Goal: Task Accomplishment & Management: Use online tool/utility

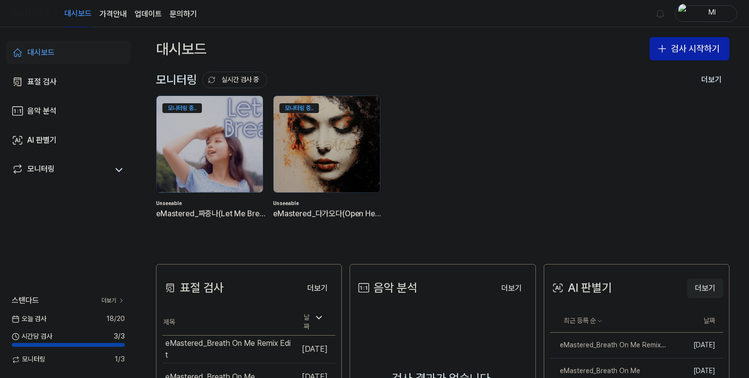
scroll to position [195, 0]
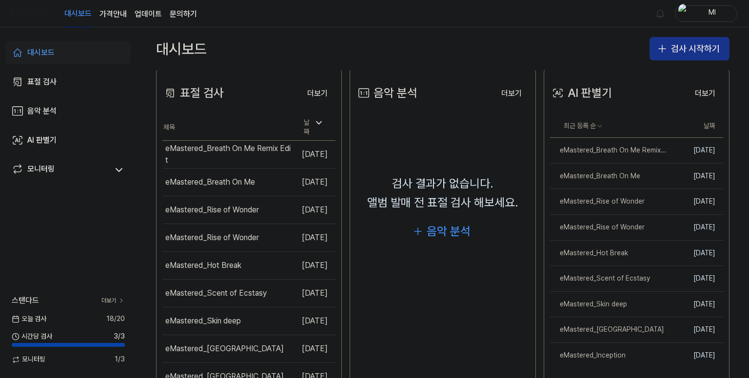
click at [683, 50] on button "검사 시작하기" at bounding box center [689, 48] width 80 height 23
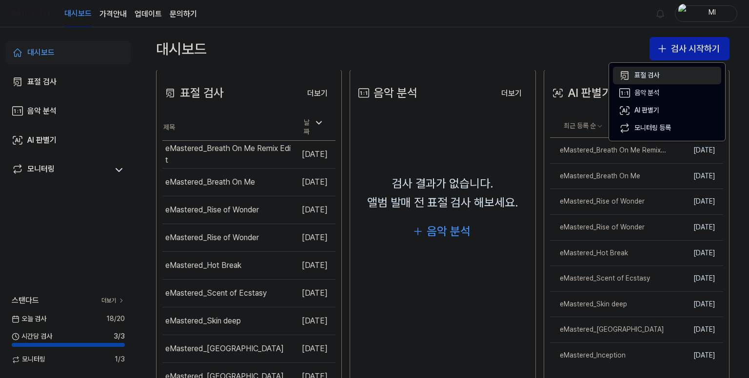
click at [652, 74] on div "표절 검사" at bounding box center [646, 76] width 25 height 10
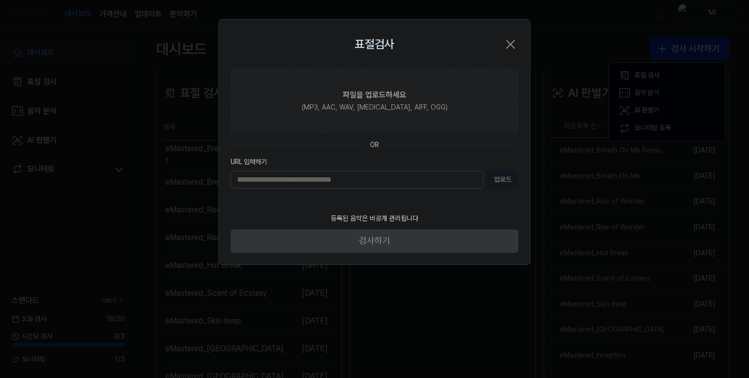
click at [387, 94] on div "파일을 업로드하세요" at bounding box center [374, 95] width 63 height 12
click at [0, 0] on input "파일을 업로드하세요 (MP3, AAC, WAV, [MEDICAL_DATA], AIFF, OGG)" at bounding box center [0, 0] width 0 height 0
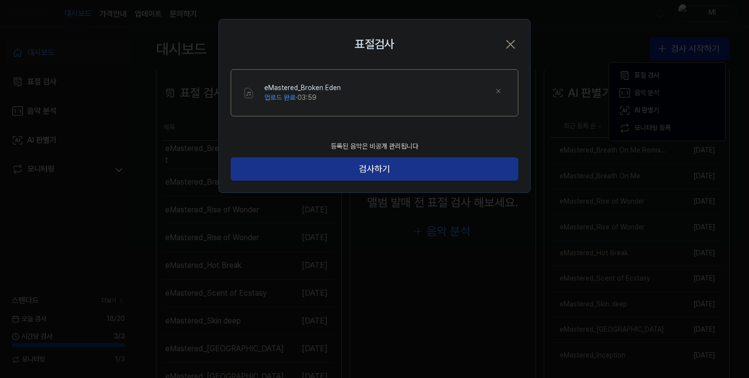
click at [364, 172] on button "검사하기" at bounding box center [375, 168] width 288 height 23
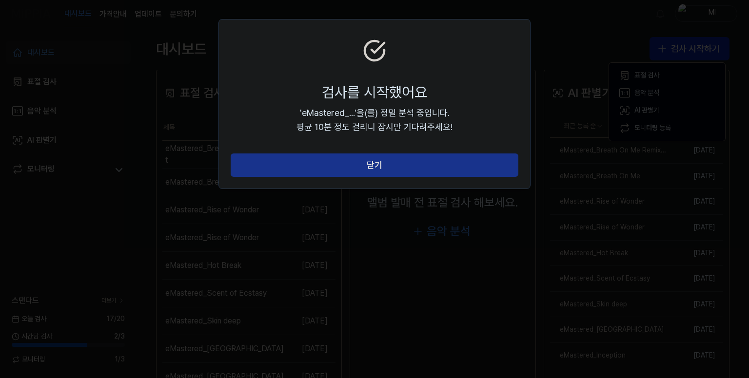
click at [377, 166] on button "닫기" at bounding box center [375, 165] width 288 height 23
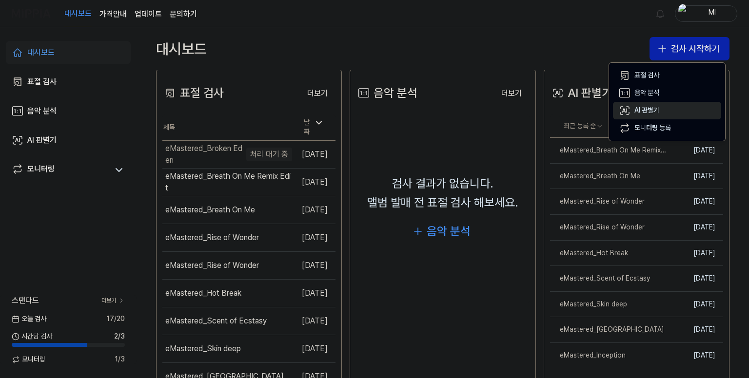
click at [651, 108] on div "AI 판별기" at bounding box center [646, 111] width 25 height 10
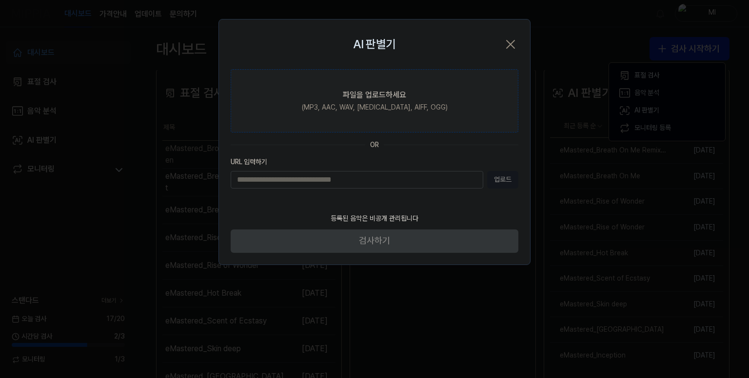
click at [381, 98] on div "파일을 업로드하세요" at bounding box center [374, 95] width 63 height 12
click at [0, 0] on input "파일을 업로드하세요 (MP3, AAC, WAV, [MEDICAL_DATA], AIFF, OGG)" at bounding box center [0, 0] width 0 height 0
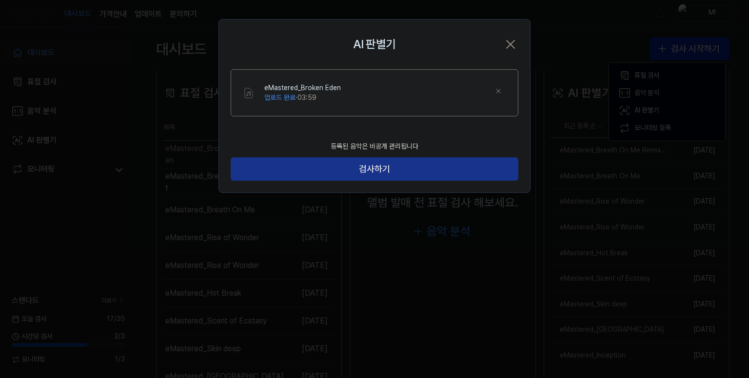
click at [406, 176] on button "검사하기" at bounding box center [375, 168] width 288 height 23
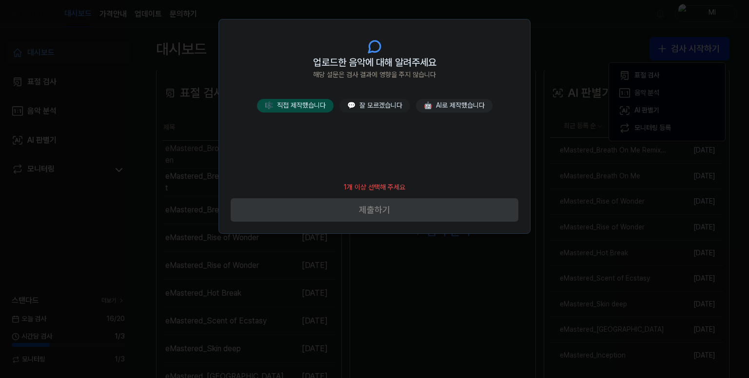
click at [298, 108] on button "🎼 직접 제작했습니다" at bounding box center [295, 106] width 77 height 14
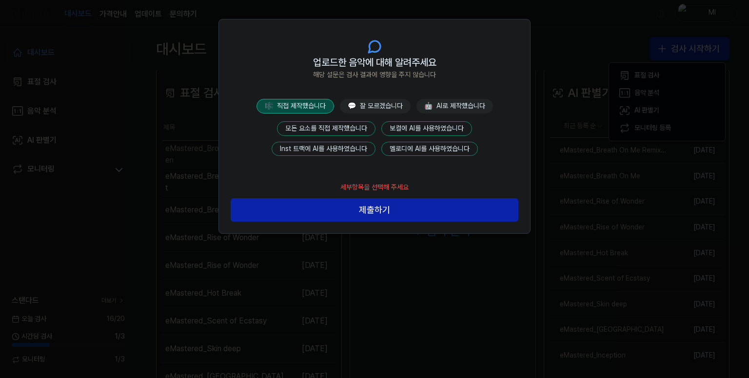
click at [324, 127] on button "모든 요소를 직접 제작했습니다" at bounding box center [326, 128] width 98 height 15
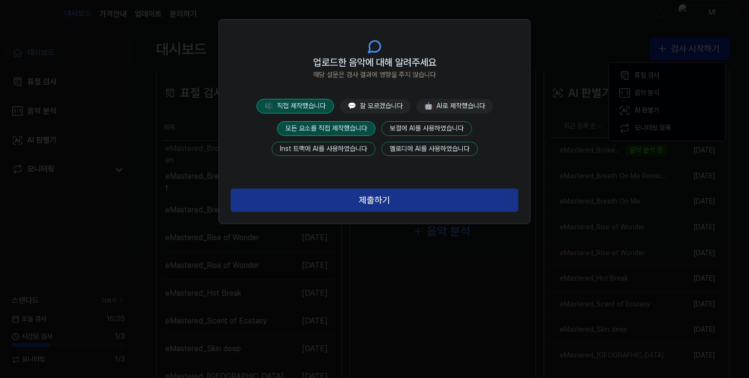
click at [381, 199] on button "제출하기" at bounding box center [375, 200] width 288 height 23
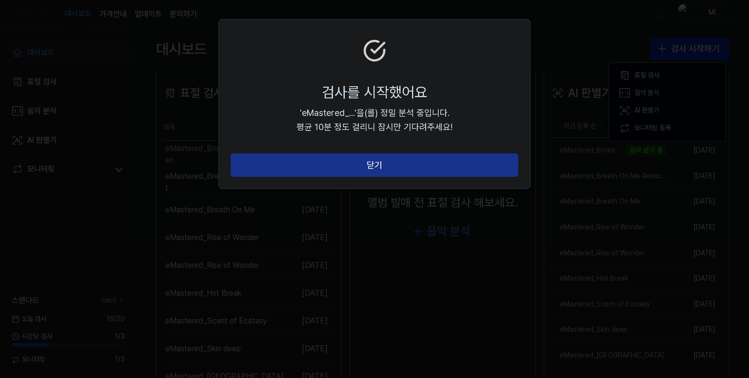
click at [389, 168] on button "닫기" at bounding box center [375, 165] width 288 height 23
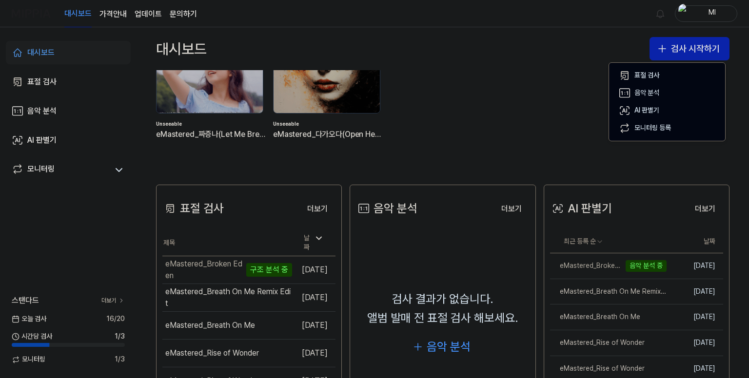
scroll to position [0, 0]
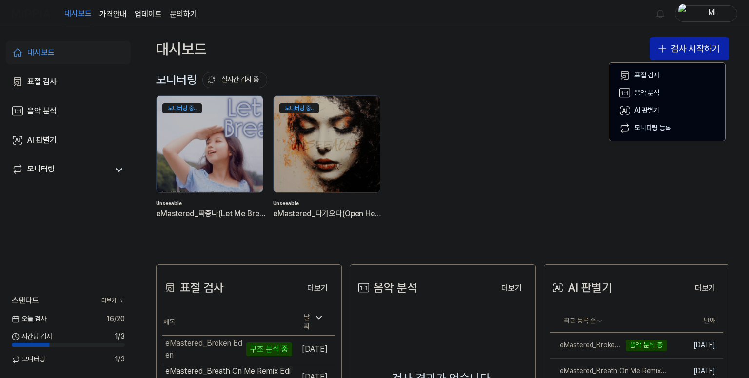
click at [523, 149] on div "모니터링 중.. Unseeable eMastered_짜증나(Let Me Breathe) 모니터링 중.. Unseeable eMastered_다…" at bounding box center [434, 165] width 573 height 139
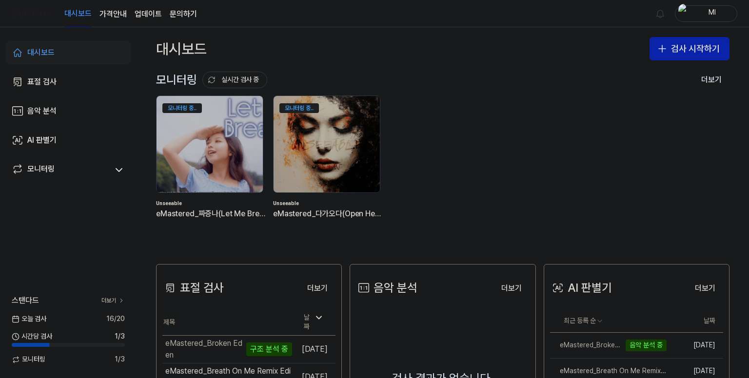
scroll to position [146, 0]
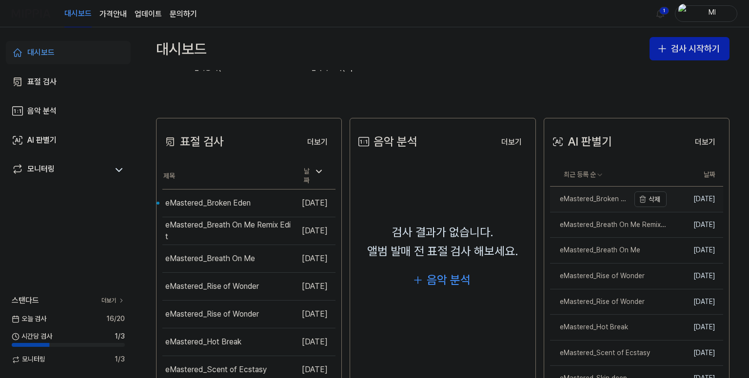
click at [596, 198] on div "eMastered_Broken Eden" at bounding box center [589, 199] width 79 height 10
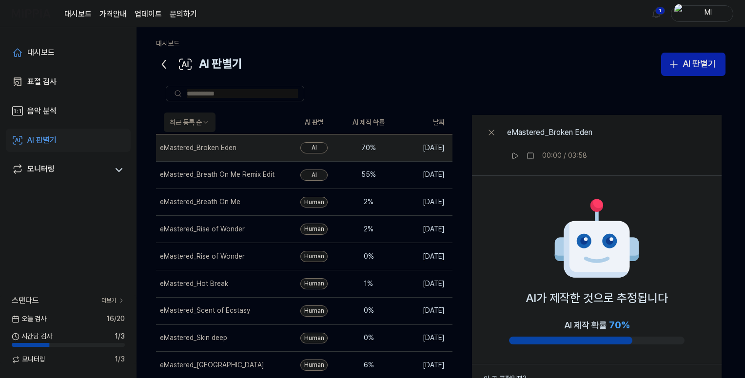
click at [162, 62] on icon at bounding box center [164, 65] width 16 height 16
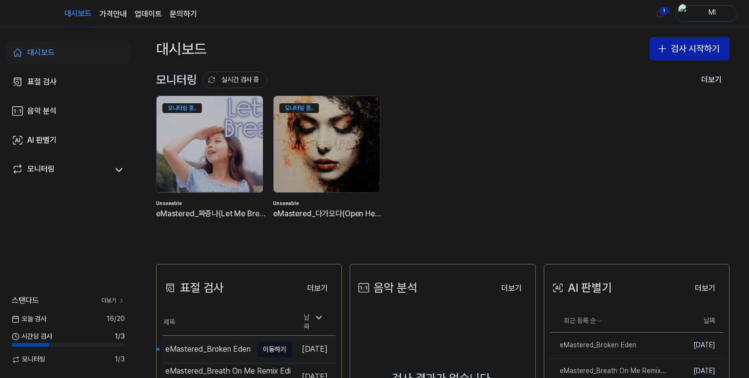
click at [212, 348] on div "eMastered_Broken Eden" at bounding box center [207, 350] width 85 height 12
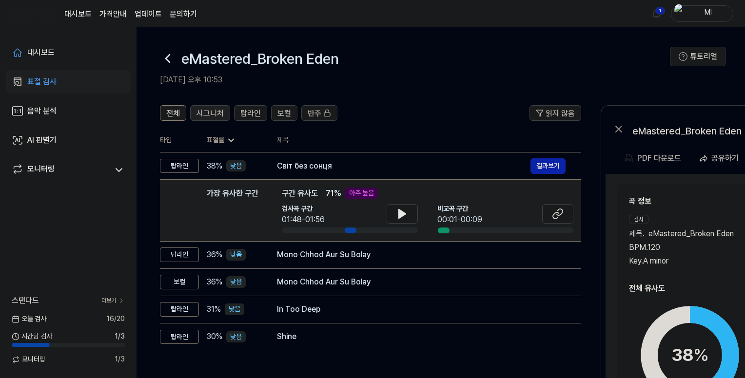
click at [214, 110] on span "시그니처" at bounding box center [209, 114] width 27 height 12
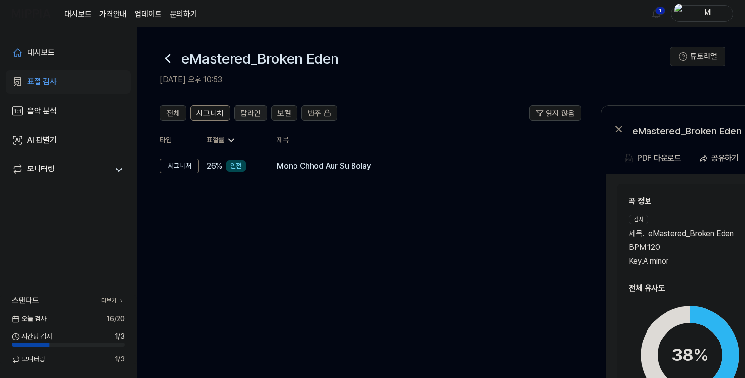
click at [253, 111] on span "탑라인" at bounding box center [250, 114] width 20 height 12
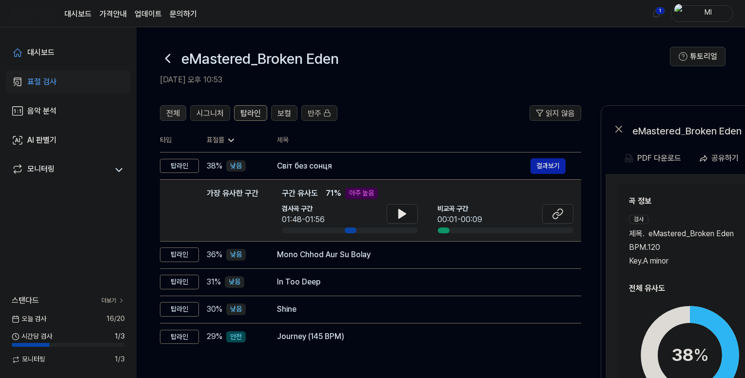
click at [174, 113] on span "전체" at bounding box center [173, 114] width 14 height 12
click at [40, 47] on div "대시보드" at bounding box center [40, 53] width 27 height 12
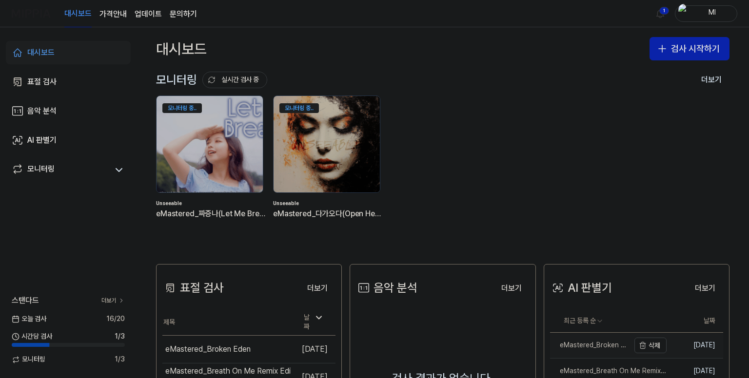
click at [600, 344] on div "eMastered_Broken Eden" at bounding box center [589, 346] width 79 height 10
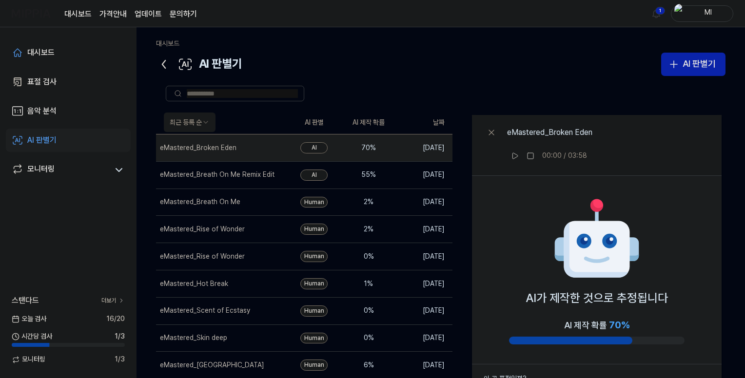
click at [165, 61] on icon at bounding box center [163, 64] width 3 height 8
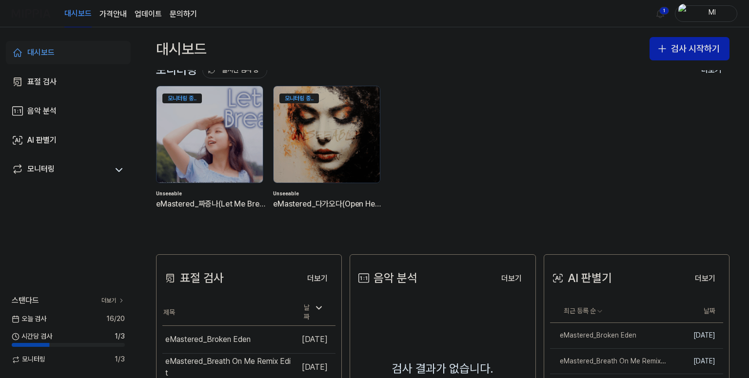
scroll to position [0, 0]
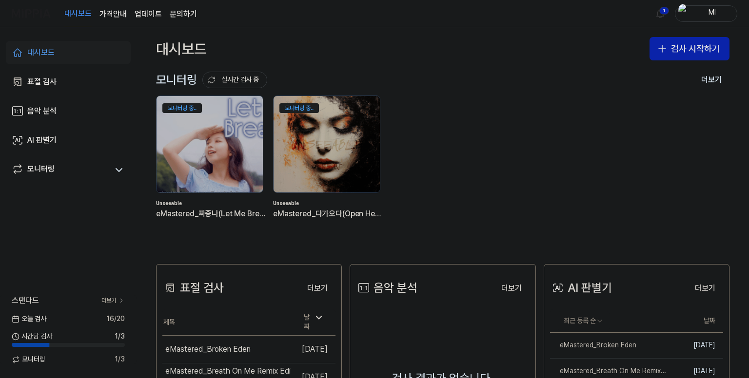
click at [145, 14] on link "업데이트" at bounding box center [148, 14] width 27 height 12
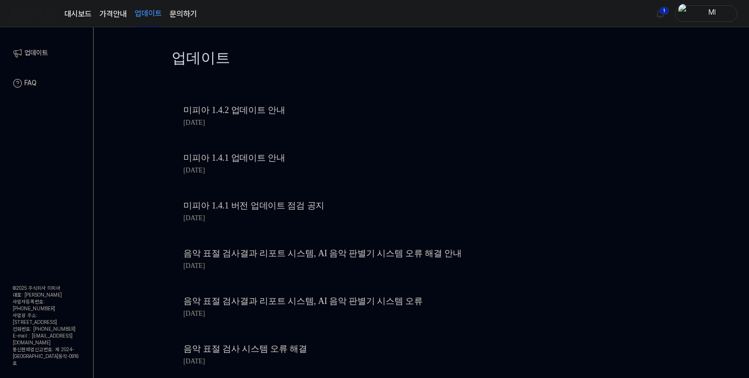
click at [41, 12] on img at bounding box center [31, 13] width 39 height 27
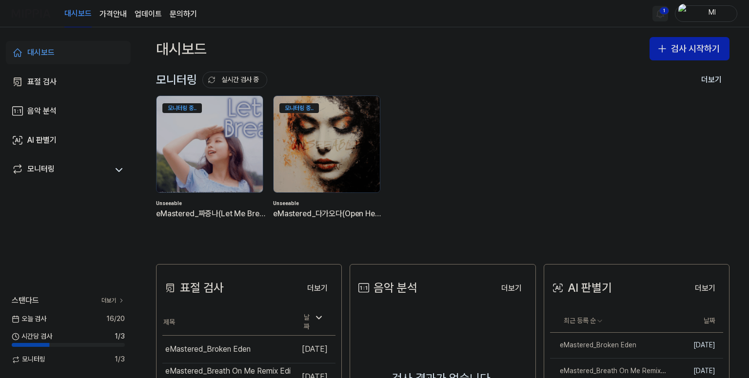
click at [659, 15] on html "대시보드 가격안내 업데이트 문의하기 1 Ml 대시보드 표절 검사 음악 분석 AI 판별기 모니터링 스탠다드 더보기 [DATE] 검사 16 / 2…" at bounding box center [374, 189] width 749 height 378
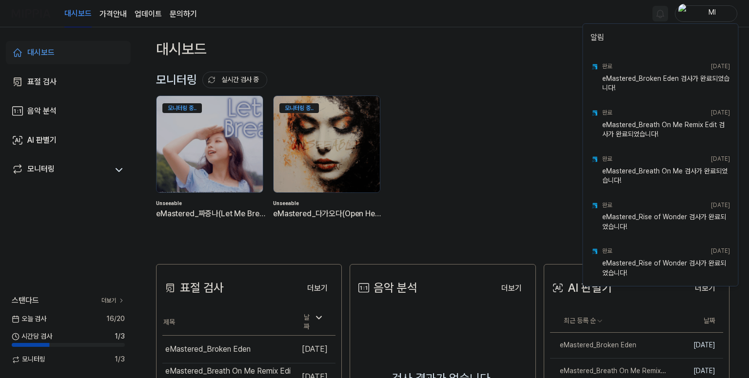
click at [529, 16] on html "대시보드 가격안내 업데이트 문의하기 Ml 대시보드 표절 검사 음악 분석 AI 판별기 모니터링 스탠다드 더보기 [DATE] 검사 16 / 20 …" at bounding box center [374, 189] width 749 height 378
